Goal: Transaction & Acquisition: Purchase product/service

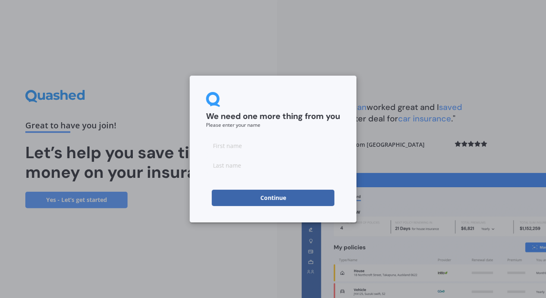
click at [231, 143] on input at bounding box center [273, 145] width 134 height 16
type input "Elya"
click at [242, 166] on input at bounding box center [273, 165] width 134 height 16
type input "Aka"
click at [257, 197] on button "Continue" at bounding box center [273, 198] width 123 height 16
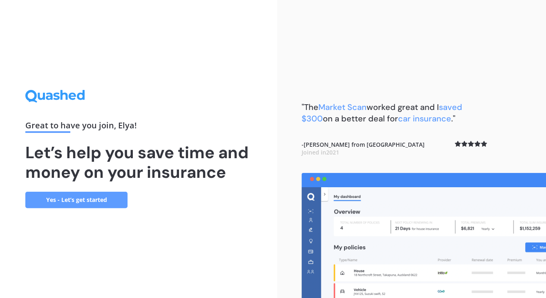
click at [101, 201] on link "Yes - Let’s get started" at bounding box center [76, 200] width 102 height 16
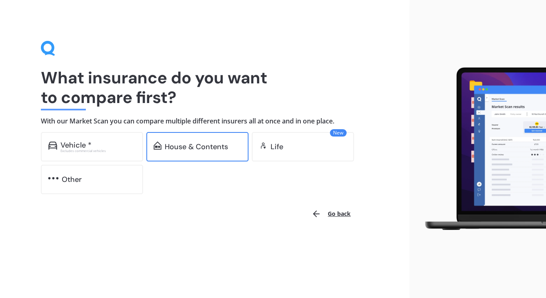
click at [170, 151] on div "House & Contents" at bounding box center [196, 147] width 63 height 8
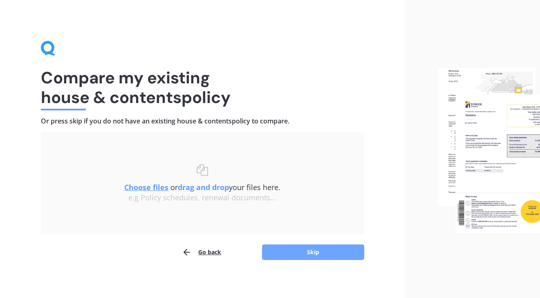
click at [291, 256] on button "Skip" at bounding box center [313, 252] width 102 height 16
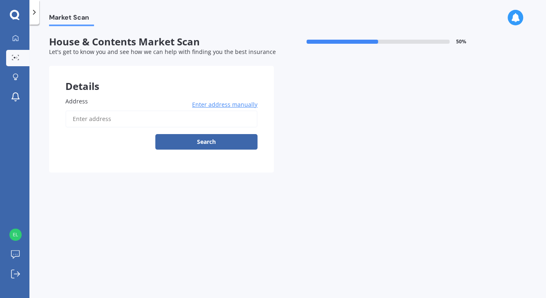
click at [125, 119] on input "Address" at bounding box center [161, 118] width 192 height 17
type input "e"
type input "[STREET_ADDRESS][PERSON_NAME][PERSON_NAME]"
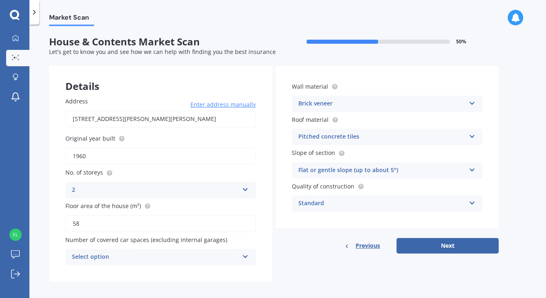
click at [246, 190] on icon at bounding box center [245, 188] width 7 height 6
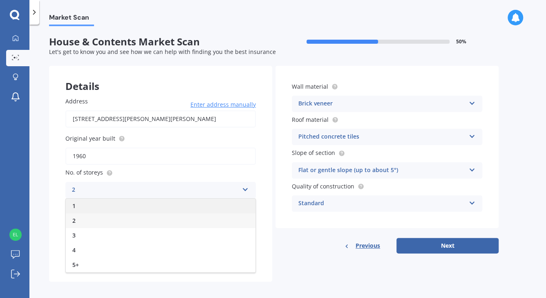
click at [239, 205] on div "1" at bounding box center [161, 206] width 190 height 15
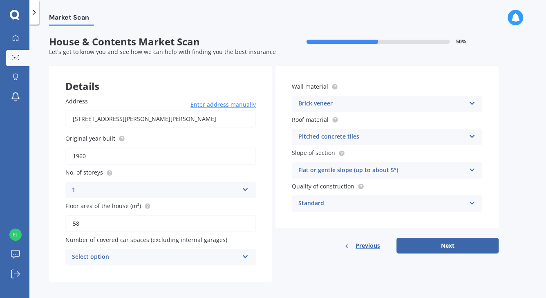
click at [181, 222] on input "58" at bounding box center [160, 223] width 190 height 17
click at [55, 205] on div "Address [STREET_ADDRESS][PERSON_NAME][PERSON_NAME] 1022 Enter address manually …" at bounding box center [160, 181] width 223 height 201
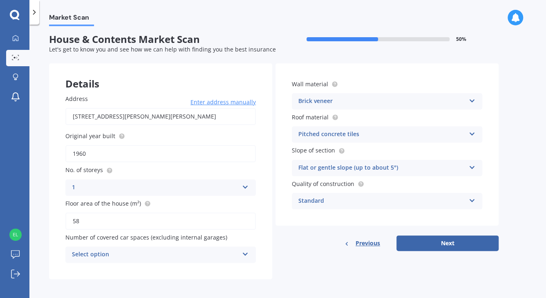
click at [190, 253] on div "Select option" at bounding box center [155, 255] width 167 height 10
click at [190, 253] on div "0" at bounding box center [155, 255] width 167 height 10
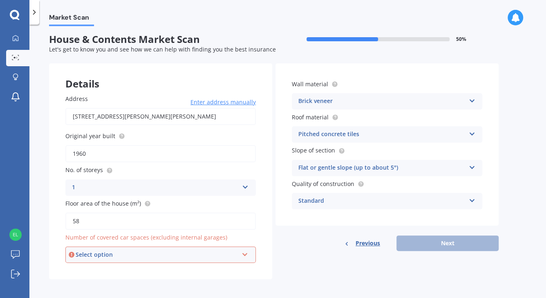
click at [190, 253] on div "Select option" at bounding box center [157, 254] width 163 height 9
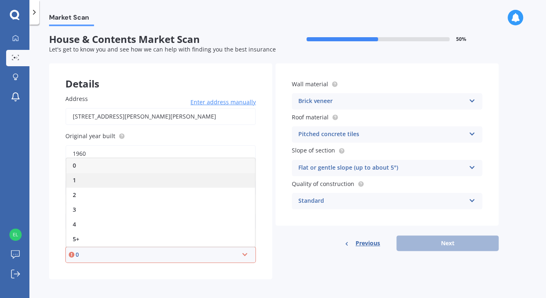
click at [93, 173] on div "1" at bounding box center [160, 180] width 189 height 15
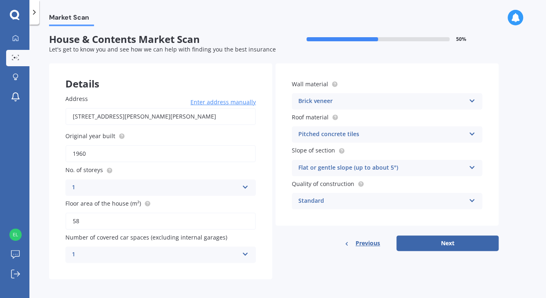
click at [50, 187] on div "Address [STREET_ADDRESS][PERSON_NAME][PERSON_NAME] 1022 Enter address manually …" at bounding box center [160, 178] width 223 height 201
click at [457, 244] on button "Next" at bounding box center [447, 243] width 102 height 16
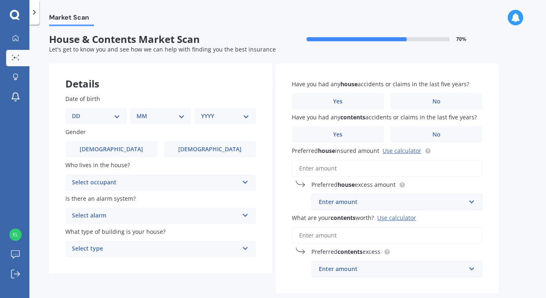
scroll to position [0, 0]
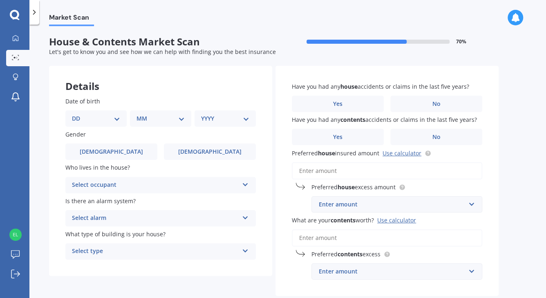
click at [117, 123] on select "DD 01 02 03 04 05 06 07 08 09 10 11 12 13 14 15 16 17 18 19 20 21 22 23 24 25 2…" at bounding box center [96, 118] width 48 height 9
select select "01"
click at [78, 114] on select "DD 01 02 03 04 05 06 07 08 09 10 11 12 13 14 15 16 17 18 19 20 21 22 23 24 25 2…" at bounding box center [96, 118] width 48 height 9
click at [182, 120] on select "MM 01 02 03 04 05 06 07 08 09 10 11 12" at bounding box center [162, 118] width 45 height 9
select select "01"
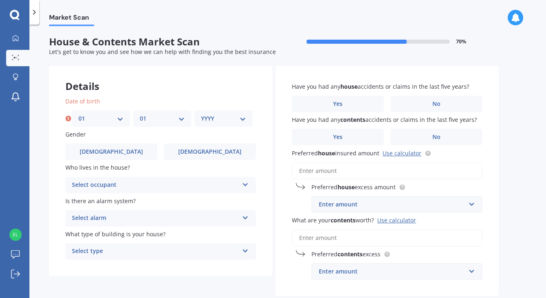
click at [140, 114] on select "MM 01 02 03 04 05 06 07 08 09 10 11 12" at bounding box center [162, 118] width 45 height 9
click at [237, 120] on select "YYYY 2009 2008 2007 2006 2005 2004 2003 2002 2001 2000 1999 1998 1997 1996 1995…" at bounding box center [223, 118] width 45 height 9
select select "1975"
click at [201, 114] on select "YYYY 2009 2008 2007 2006 2005 2004 2003 2002 2001 2000 1999 1998 1997 1996 1995…" at bounding box center [223, 118] width 45 height 9
click at [217, 94] on div "Date of birth DD 01 02 03 04 05 06 07 08 09 10 11 12 13 14 15 16 17 18 19 20 21…" at bounding box center [160, 178] width 223 height 195
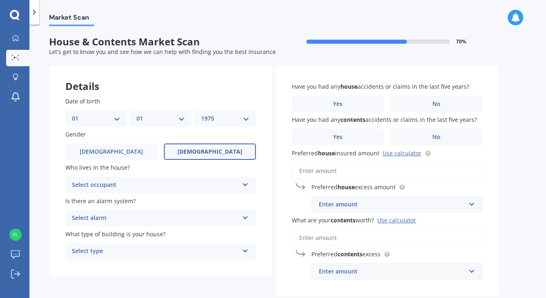
click at [210, 152] on span "[DEMOGRAPHIC_DATA]" at bounding box center [209, 151] width 65 height 7
click at [0, 0] on input "[DEMOGRAPHIC_DATA]" at bounding box center [0, 0] width 0 height 0
click at [172, 185] on div "Select occupant" at bounding box center [155, 185] width 167 height 10
click at [92, 200] on div "Owner" at bounding box center [161, 201] width 190 height 15
click at [166, 213] on div "Select alarm" at bounding box center [155, 218] width 167 height 10
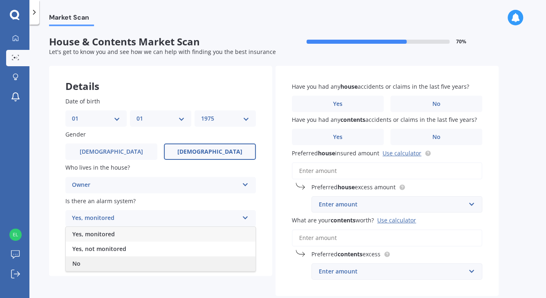
click at [157, 261] on div "No" at bounding box center [161, 263] width 190 height 15
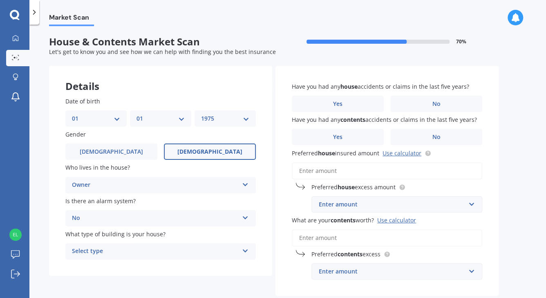
click at [152, 248] on div "Select type" at bounding box center [155, 251] width 167 height 10
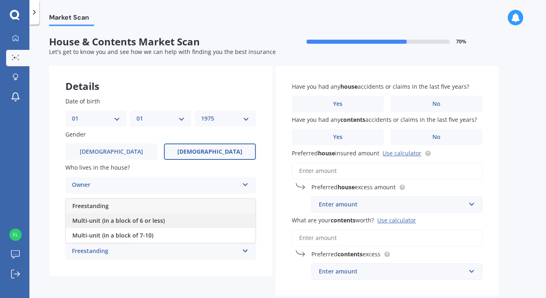
click at [138, 222] on span "Multi-unit (in a block of 6 or less)" at bounding box center [118, 221] width 92 height 8
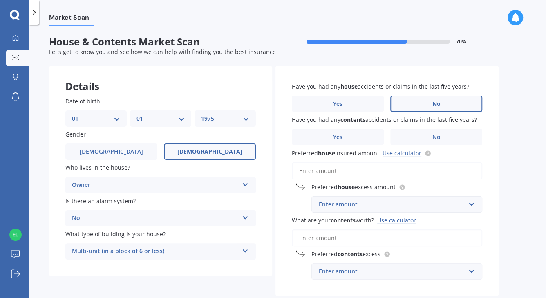
click at [424, 105] on label "No" at bounding box center [436, 104] width 92 height 16
click at [0, 0] on input "No" at bounding box center [0, 0] width 0 height 0
click at [427, 137] on label "No" at bounding box center [436, 137] width 92 height 16
click at [0, 0] on input "No" at bounding box center [0, 0] width 0 height 0
click at [406, 155] on link "Use calculator" at bounding box center [402, 153] width 39 height 8
